Goal: Information Seeking & Learning: Check status

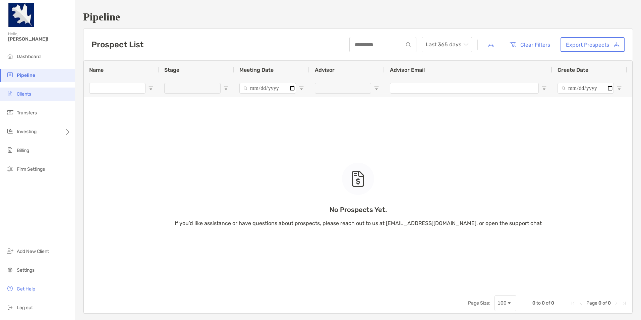
click at [46, 96] on li "Clients" at bounding box center [37, 94] width 75 height 13
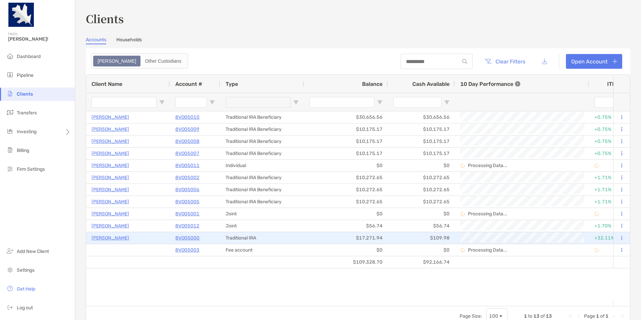
click at [119, 241] on p "Matthew Martin" at bounding box center [111, 238] width 38 height 8
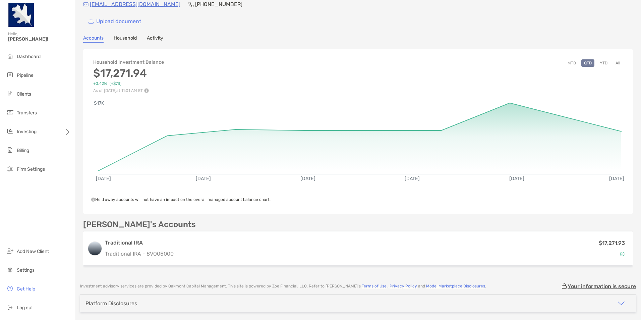
scroll to position [50, 0]
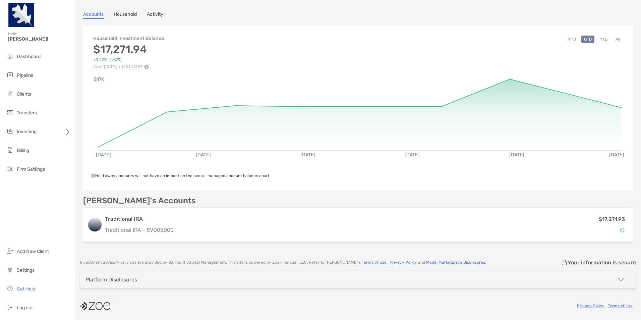
click at [621, 280] on button "button" at bounding box center [622, 279] width 30 height 17
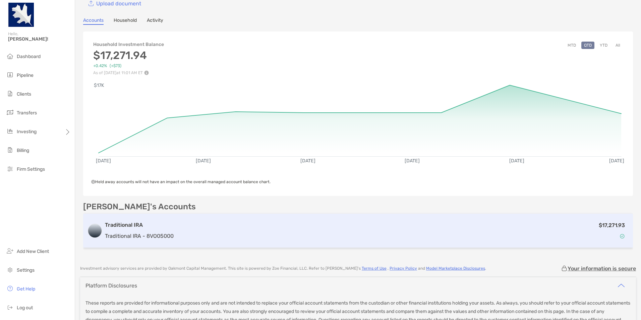
scroll to position [0, 0]
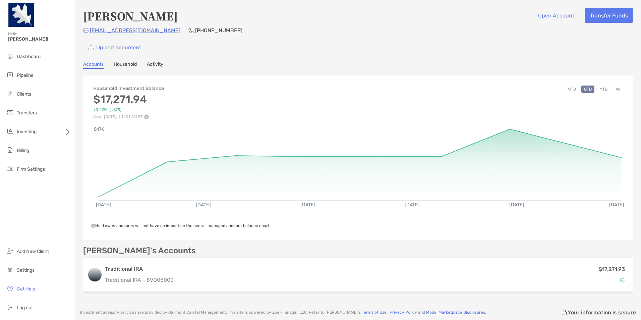
click at [570, 90] on button "MTD" at bounding box center [572, 88] width 14 height 7
click at [614, 87] on button "All" at bounding box center [618, 88] width 10 height 7
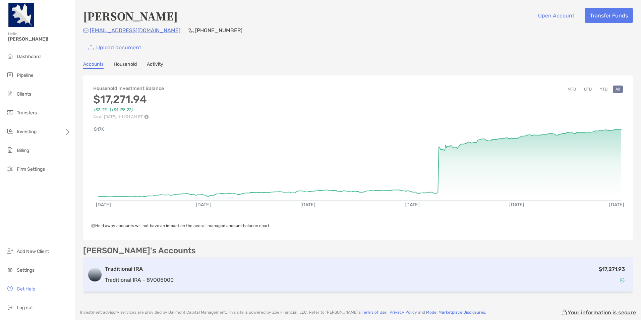
click at [290, 265] on div "$17,271.93" at bounding box center [402, 274] width 453 height 19
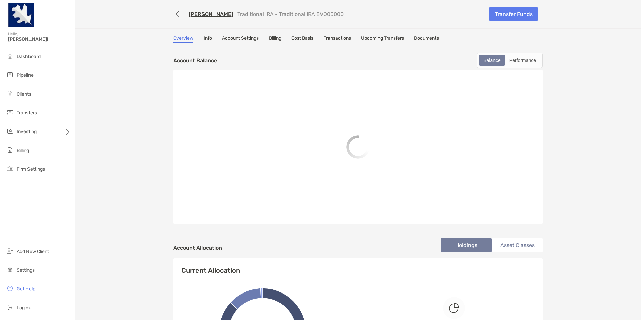
click at [428, 37] on link "Documents" at bounding box center [426, 38] width 25 height 7
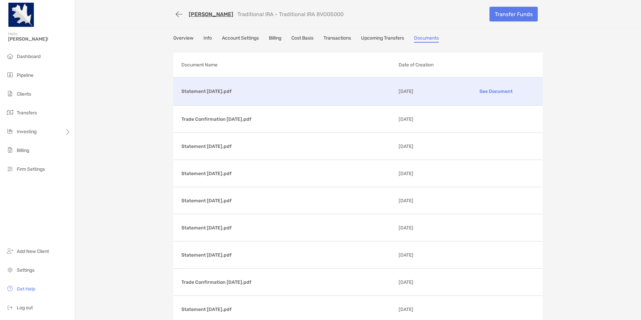
click at [490, 91] on p "See Document" at bounding box center [496, 91] width 78 height 12
click at [180, 12] on button "button" at bounding box center [178, 14] width 11 height 12
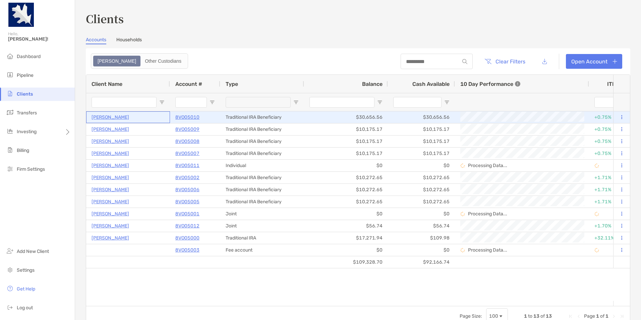
click at [110, 119] on p "Rena Koteski" at bounding box center [111, 117] width 38 height 8
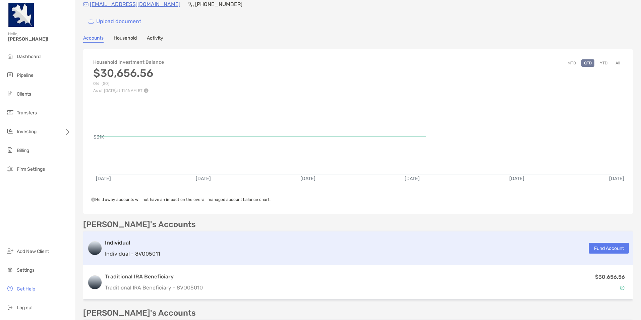
scroll to position [34, 0]
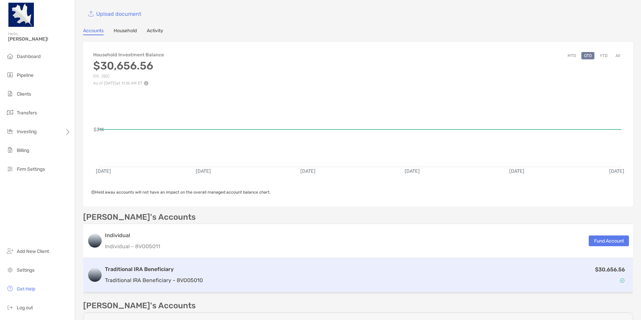
click at [273, 273] on div "$30,656.56" at bounding box center [417, 274] width 423 height 19
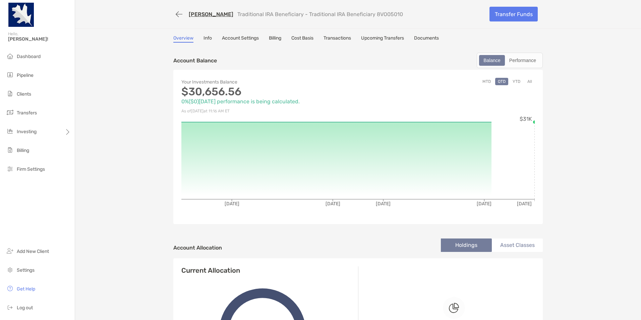
click at [426, 39] on link "Documents" at bounding box center [426, 38] width 25 height 7
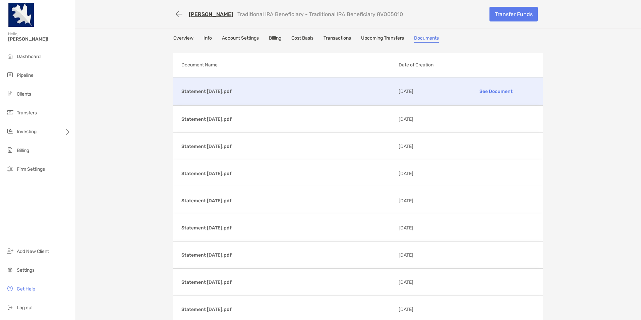
click at [489, 94] on p "See Document" at bounding box center [496, 91] width 78 height 12
click at [178, 15] on button "button" at bounding box center [178, 14] width 11 height 12
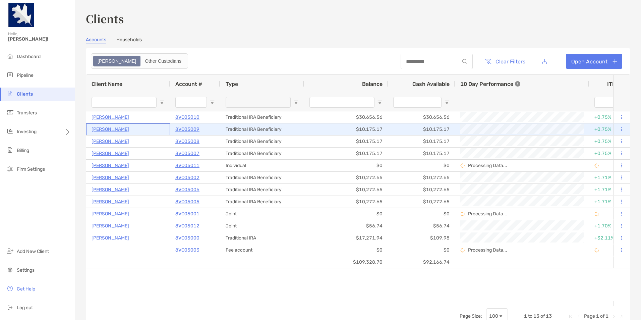
click at [115, 129] on p "[PERSON_NAME]" at bounding box center [111, 129] width 38 height 8
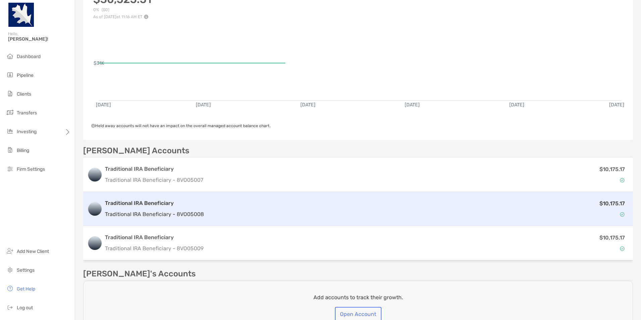
scroll to position [101, 0]
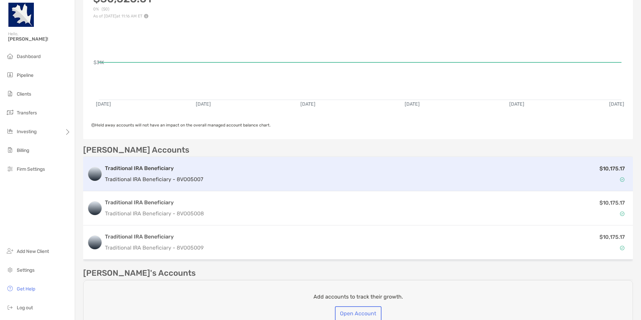
click at [332, 177] on div "$10,175.17" at bounding box center [417, 173] width 423 height 19
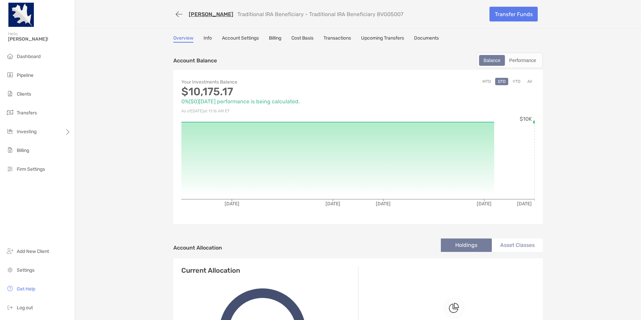
click at [438, 39] on link "Documents" at bounding box center [426, 38] width 25 height 7
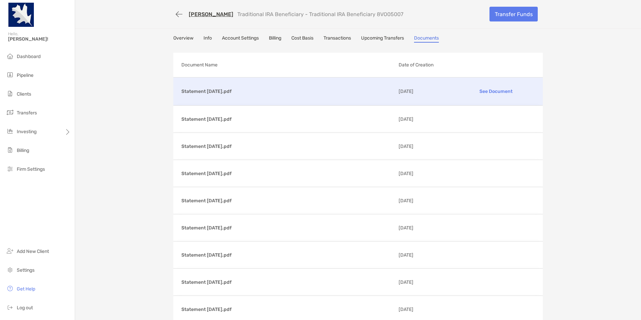
click at [493, 91] on p "See Document" at bounding box center [496, 91] width 78 height 12
click at [204, 14] on link "[PERSON_NAME]" at bounding box center [211, 14] width 45 height 6
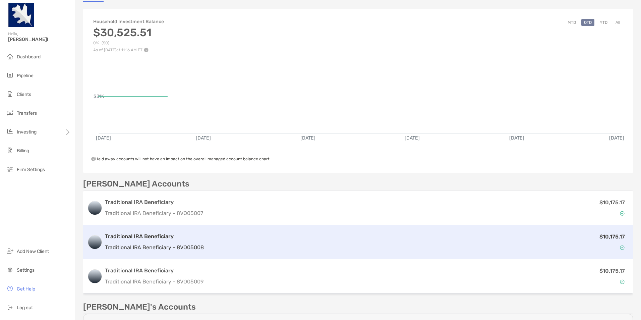
scroll to position [67, 0]
click at [227, 245] on div "$10,175.17" at bounding box center [418, 241] width 422 height 19
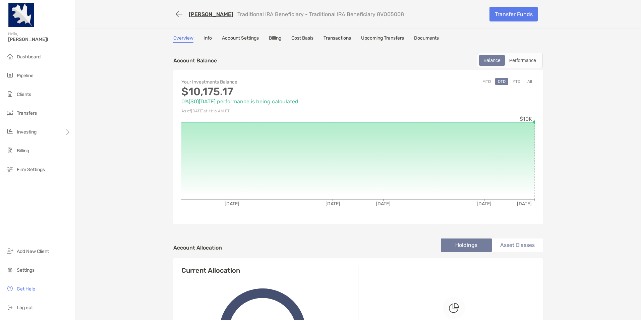
click at [420, 38] on link "Documents" at bounding box center [426, 38] width 25 height 7
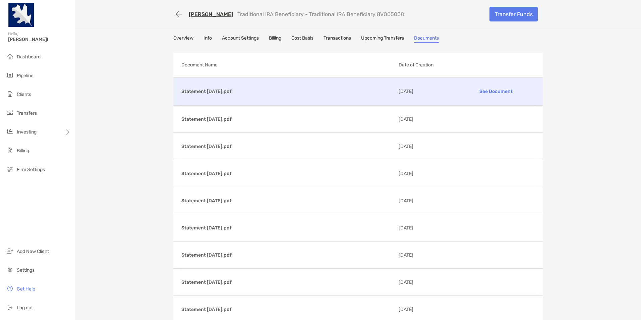
click at [489, 92] on p "See Document" at bounding box center [496, 91] width 78 height 12
click at [216, 13] on link "Wesley Koteski" at bounding box center [211, 14] width 45 height 6
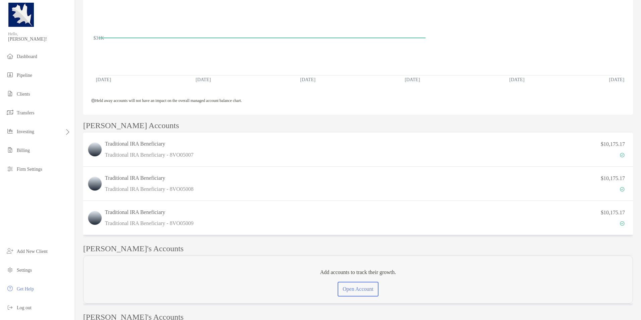
scroll to position [134, 0]
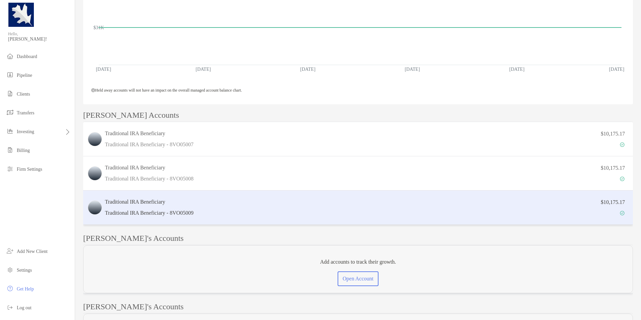
click at [244, 216] on div "$10,175.17" at bounding box center [412, 207] width 433 height 19
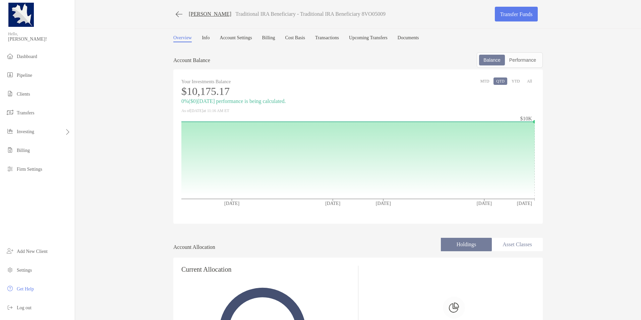
click at [419, 37] on link "Documents" at bounding box center [408, 38] width 21 height 7
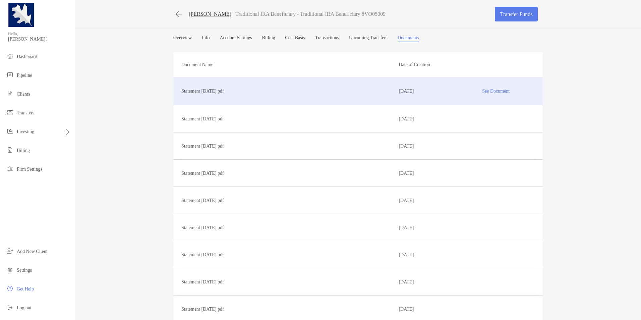
click at [491, 90] on p "See Document" at bounding box center [496, 91] width 78 height 12
click at [213, 14] on link "[PERSON_NAME]" at bounding box center [210, 14] width 43 height 6
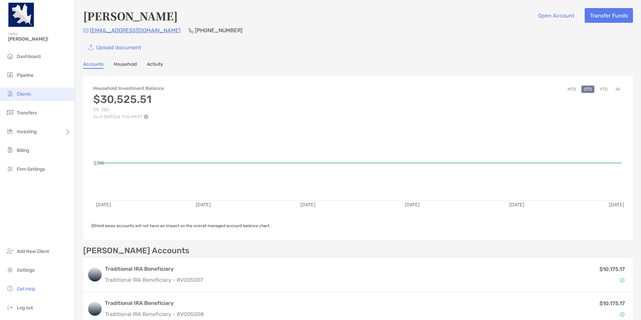
click at [31, 92] on span "Clients" at bounding box center [24, 94] width 14 height 6
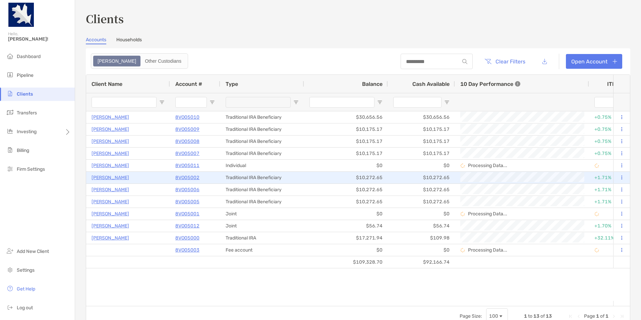
click at [124, 177] on p "[PERSON_NAME]" at bounding box center [111, 177] width 38 height 8
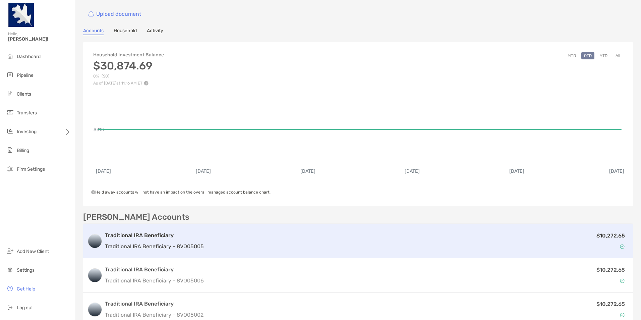
scroll to position [67, 0]
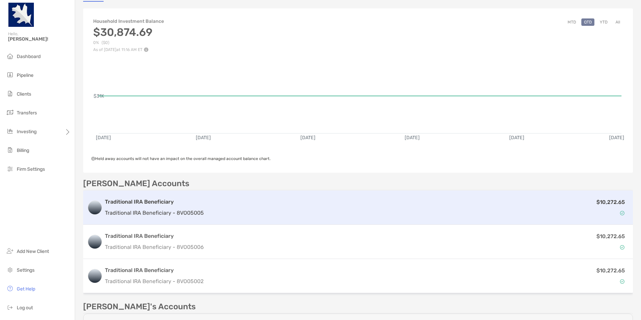
click at [284, 207] on div "$10,272.65" at bounding box center [418, 207] width 422 height 19
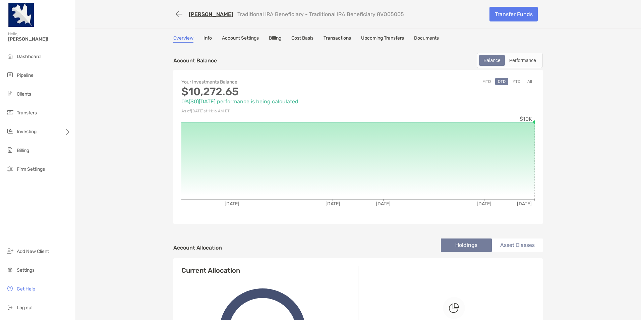
click at [430, 39] on link "Documents" at bounding box center [426, 38] width 25 height 7
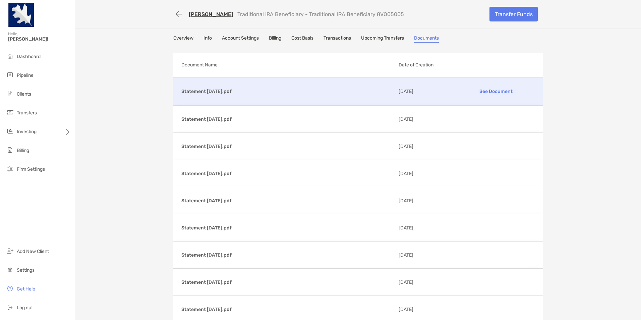
click at [497, 91] on p "See Document" at bounding box center [496, 91] width 78 height 12
click at [213, 16] on link "[PERSON_NAME]" at bounding box center [211, 14] width 45 height 6
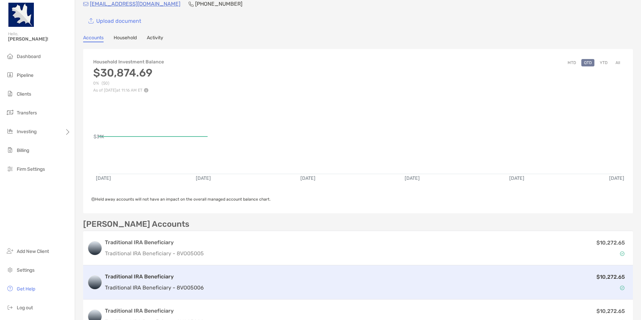
scroll to position [34, 0]
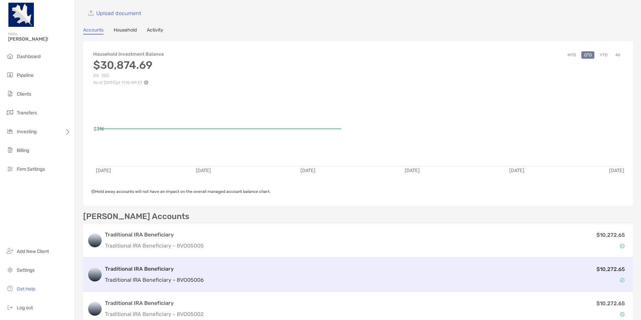
click at [227, 274] on div "$10,272.65" at bounding box center [418, 274] width 422 height 19
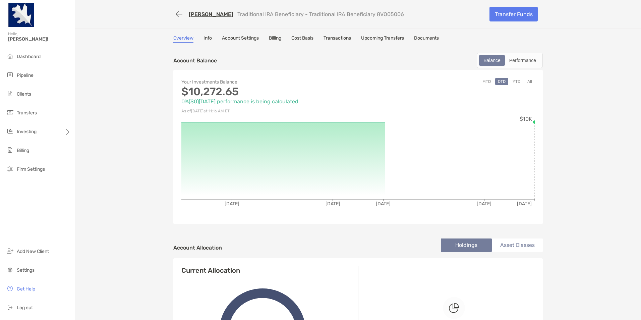
click at [436, 38] on link "Documents" at bounding box center [426, 38] width 25 height 7
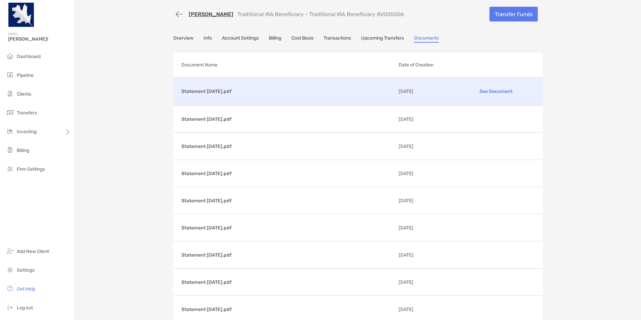
click at [480, 89] on p "See Document" at bounding box center [496, 91] width 78 height 12
click at [210, 15] on link "[PERSON_NAME]" at bounding box center [211, 14] width 45 height 6
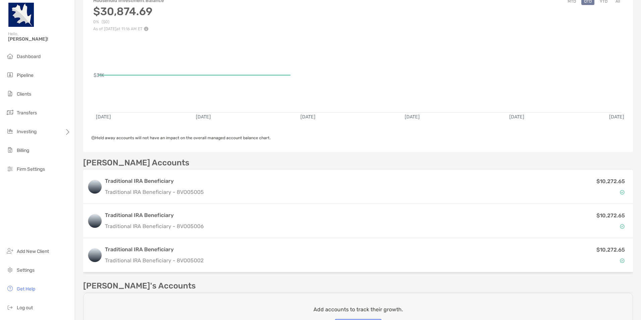
scroll to position [168, 0]
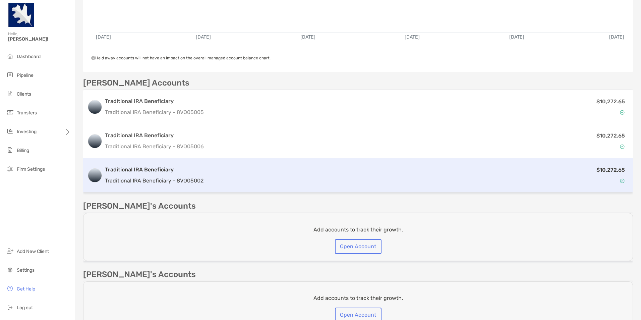
click at [174, 181] on p "Traditional IRA Beneficiary - 8VO05002" at bounding box center [154, 180] width 99 height 8
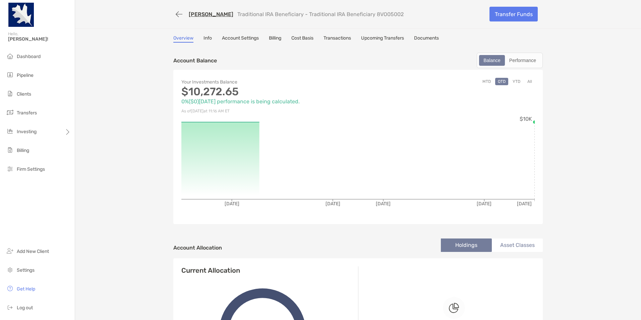
click at [435, 38] on link "Documents" at bounding box center [426, 38] width 25 height 7
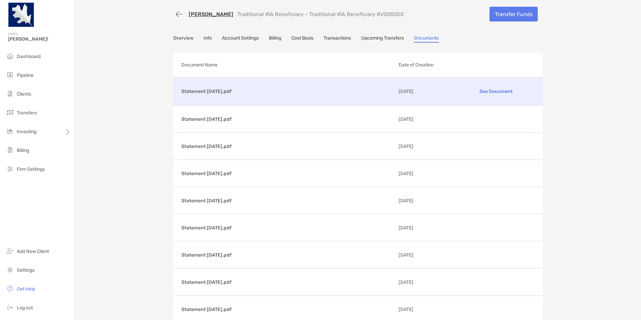
click at [490, 92] on p "See Document" at bounding box center [496, 91] width 78 height 12
click at [26, 92] on span "Clients" at bounding box center [24, 94] width 14 height 6
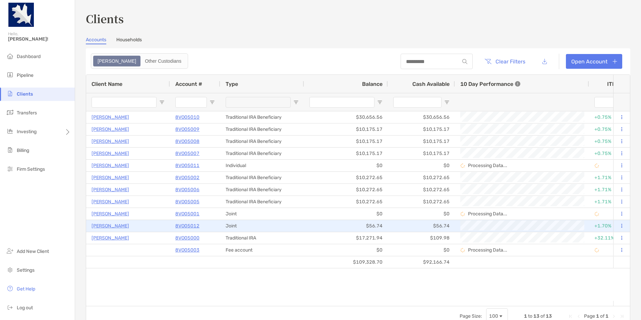
click at [191, 227] on p "8VO05012" at bounding box center [187, 226] width 24 height 8
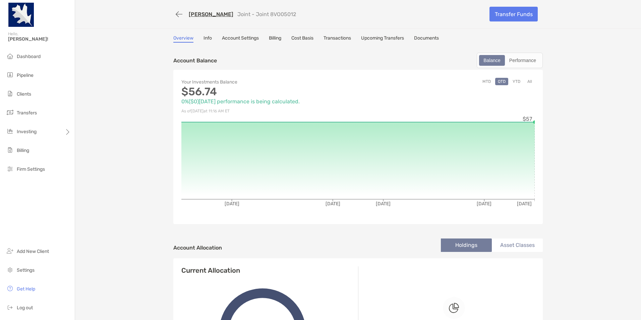
click at [427, 38] on link "Documents" at bounding box center [426, 38] width 25 height 7
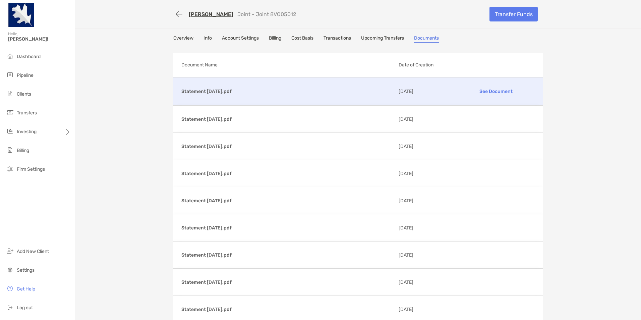
click at [486, 90] on p "See Document" at bounding box center [496, 91] width 78 height 12
click at [25, 56] on span "Dashboard" at bounding box center [29, 57] width 24 height 6
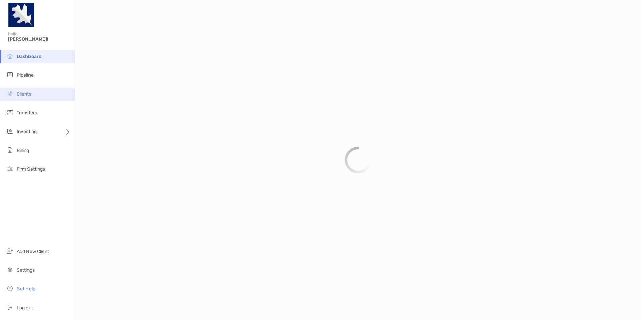
click at [47, 93] on li "Clients" at bounding box center [37, 94] width 75 height 13
